Goal: Task Accomplishment & Management: Manage account settings

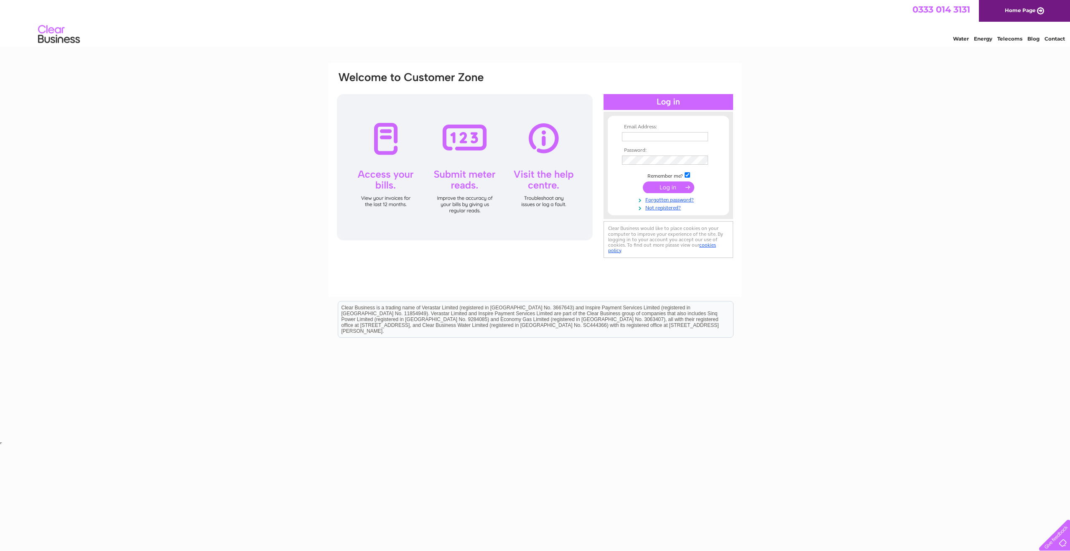
type input "stuartrsykes@gmail.com"
click at [665, 186] on input "submit" at bounding box center [668, 187] width 51 height 12
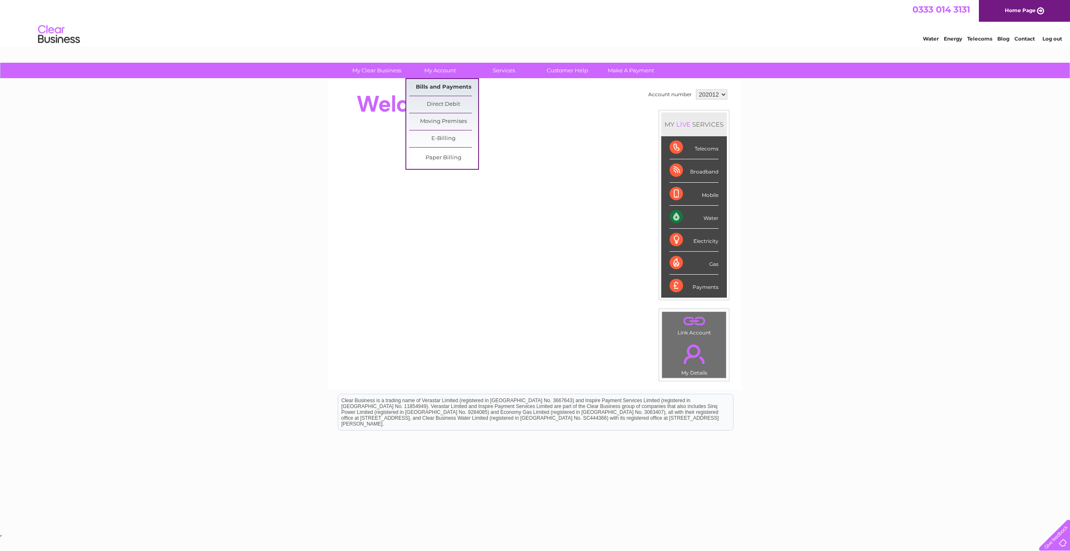
click at [444, 86] on link "Bills and Payments" at bounding box center [443, 87] width 69 height 17
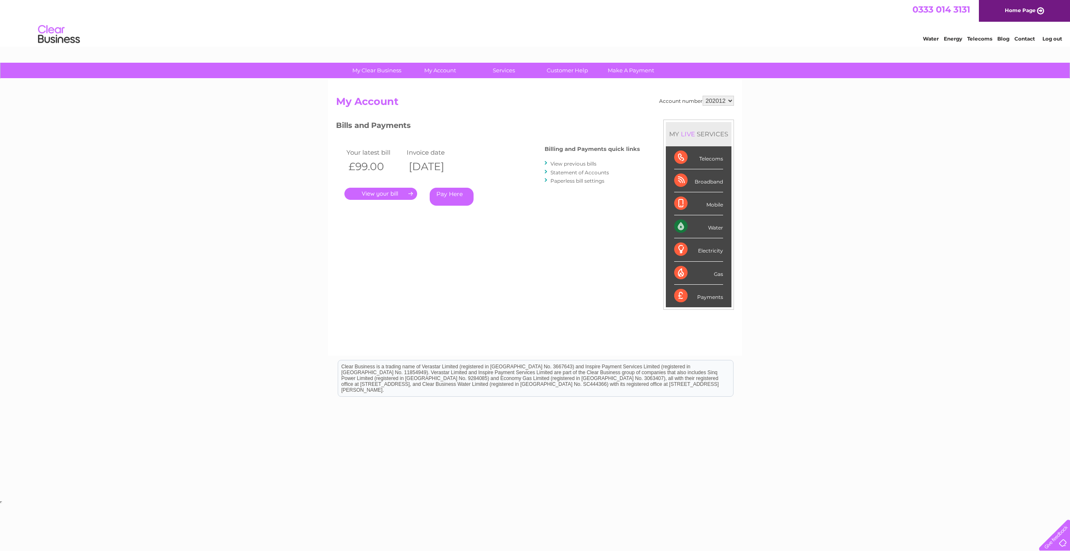
click at [560, 163] on link "View previous bills" at bounding box center [573, 163] width 46 height 6
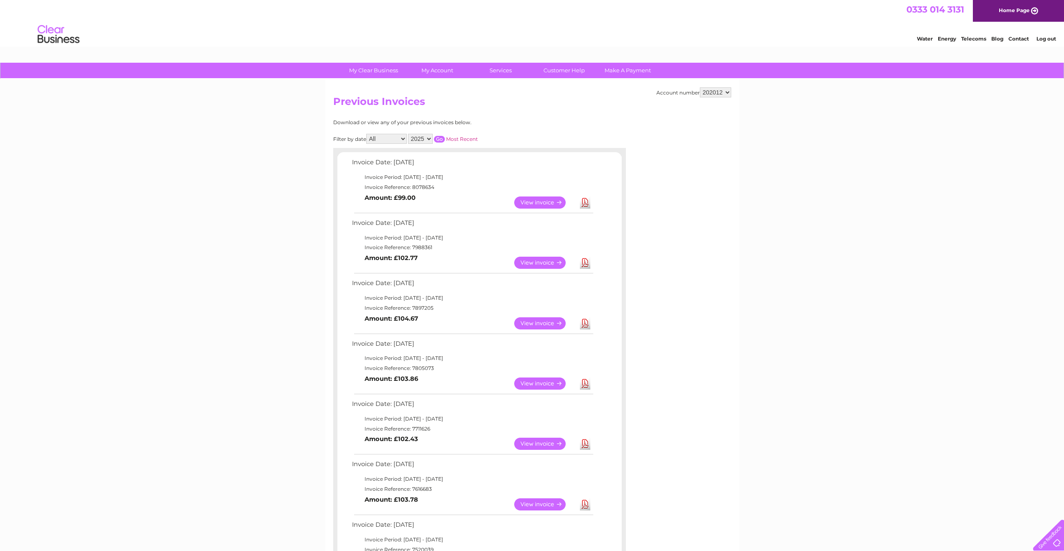
click at [429, 137] on select "2025 2024 2023 2022" at bounding box center [420, 139] width 25 height 10
select select "2024"
click at [408, 134] on select "2025 2024 2023 2022" at bounding box center [420, 139] width 25 height 10
click at [402, 138] on select "All January February March April May June July August September October Novembe…" at bounding box center [386, 139] width 41 height 10
select select "9"
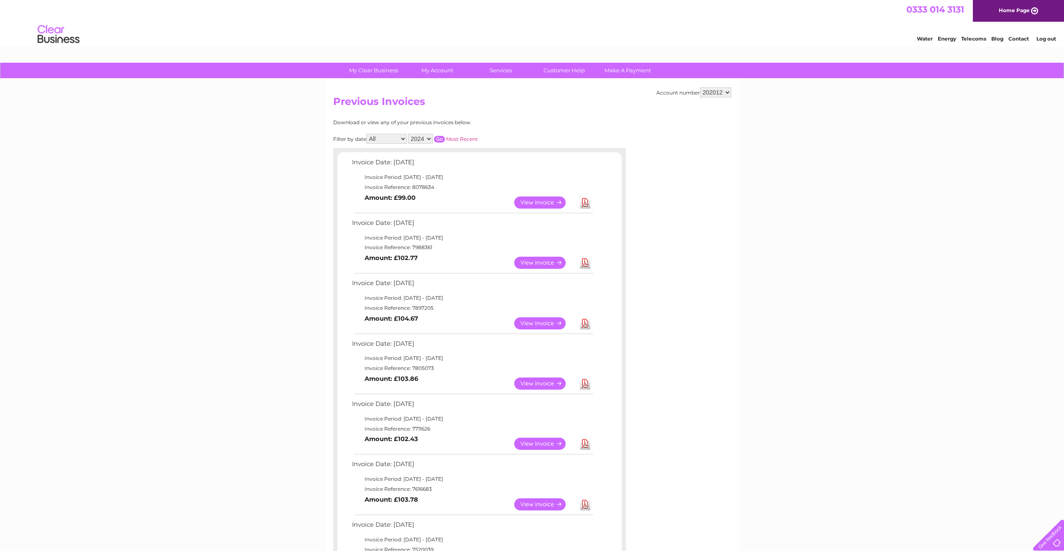
click at [367, 134] on select "All January February March April May June July August September October Novembe…" at bounding box center [386, 139] width 41 height 10
click at [440, 139] on input "button" at bounding box center [439, 139] width 11 height 7
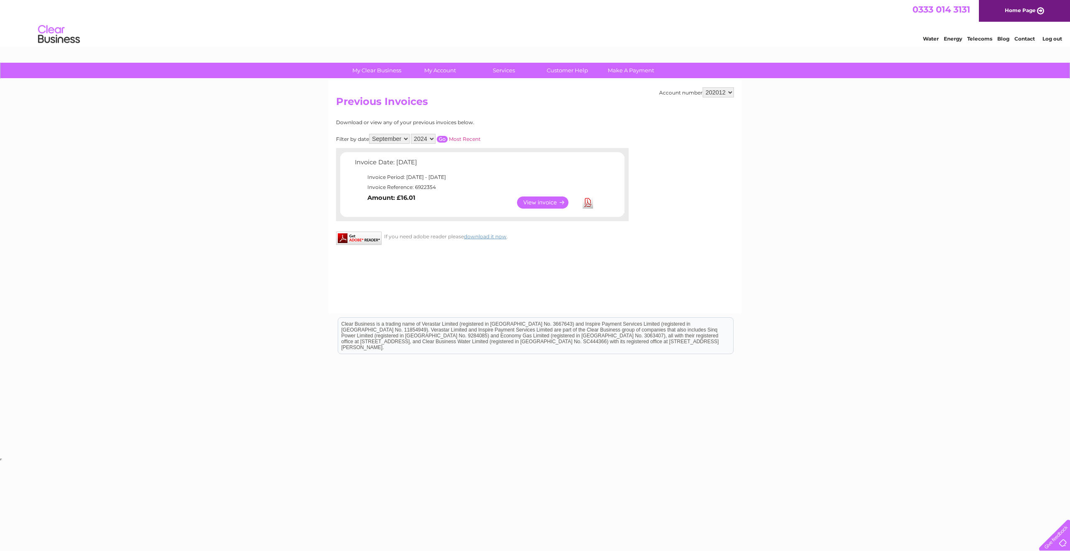
click at [540, 202] on link "View" at bounding box center [547, 202] width 61 height 12
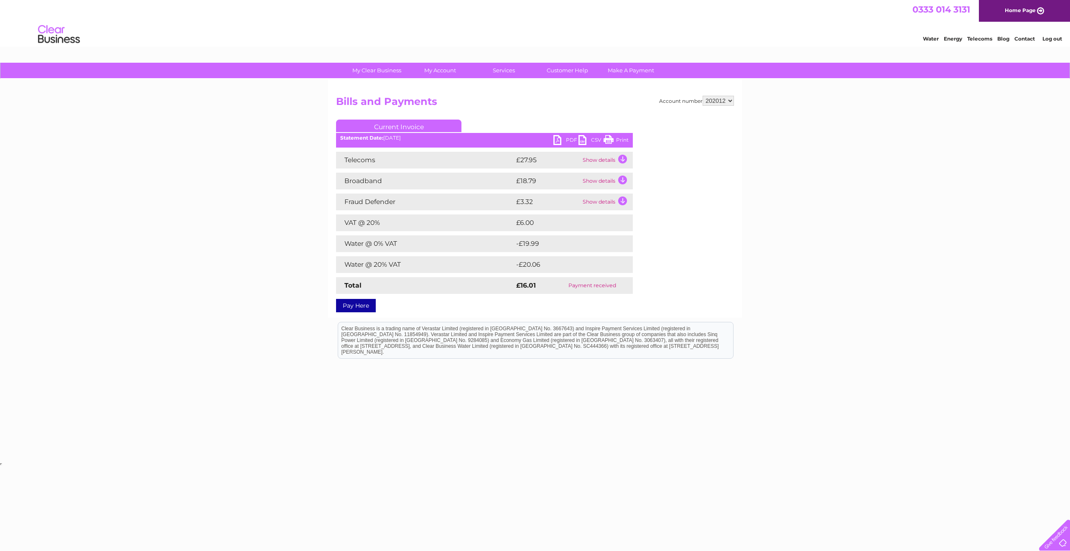
click at [612, 139] on link "Print" at bounding box center [615, 141] width 25 height 12
click at [567, 139] on link "PDF" at bounding box center [565, 141] width 25 height 12
click at [559, 140] on link "PDF" at bounding box center [565, 141] width 25 height 12
